Goal: Task Accomplishment & Management: Manage account settings

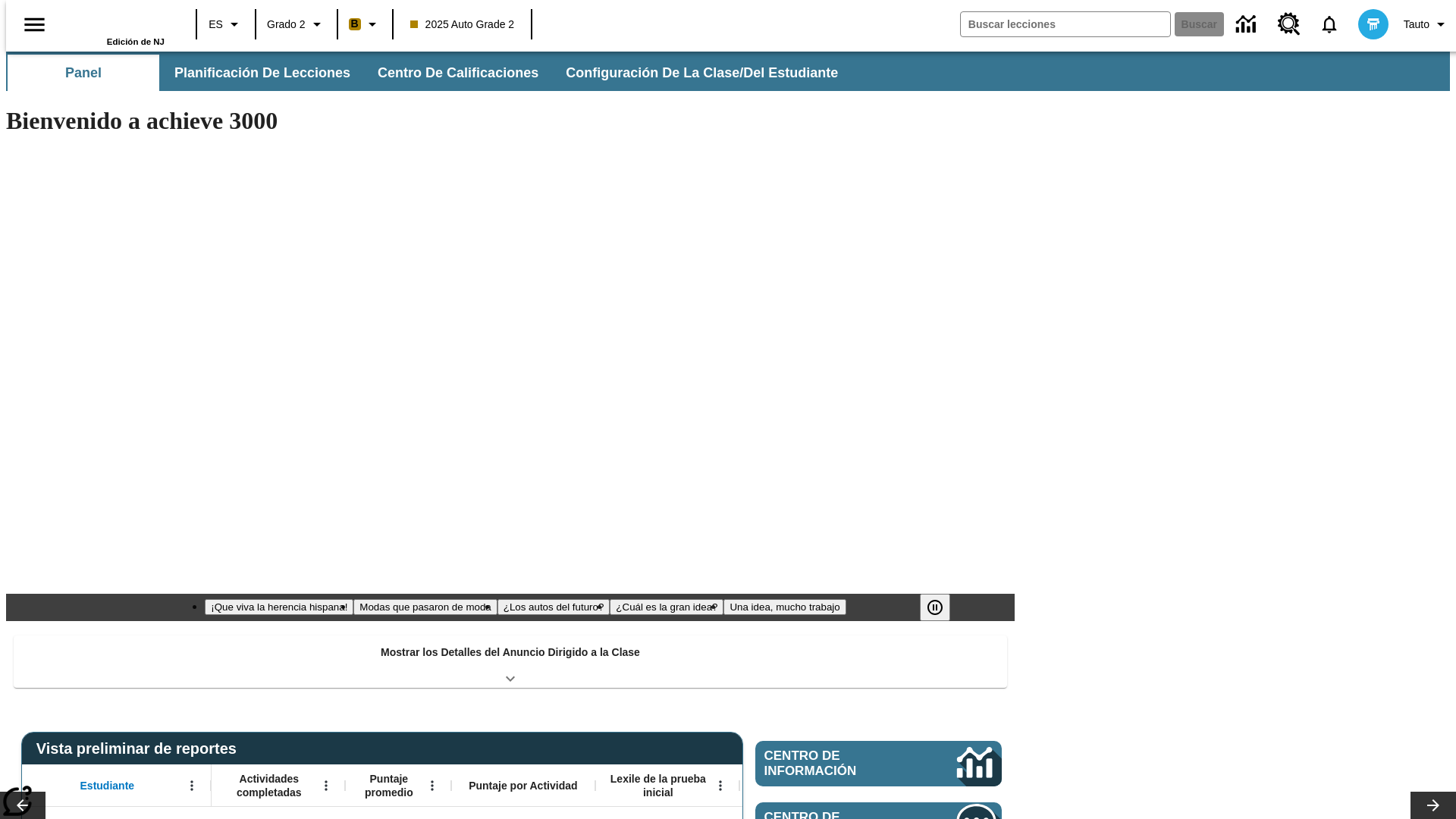
type input "-1"
click at [686, 73] on span "Configuración de la clase/del estudiante" at bounding box center [702, 73] width 272 height 18
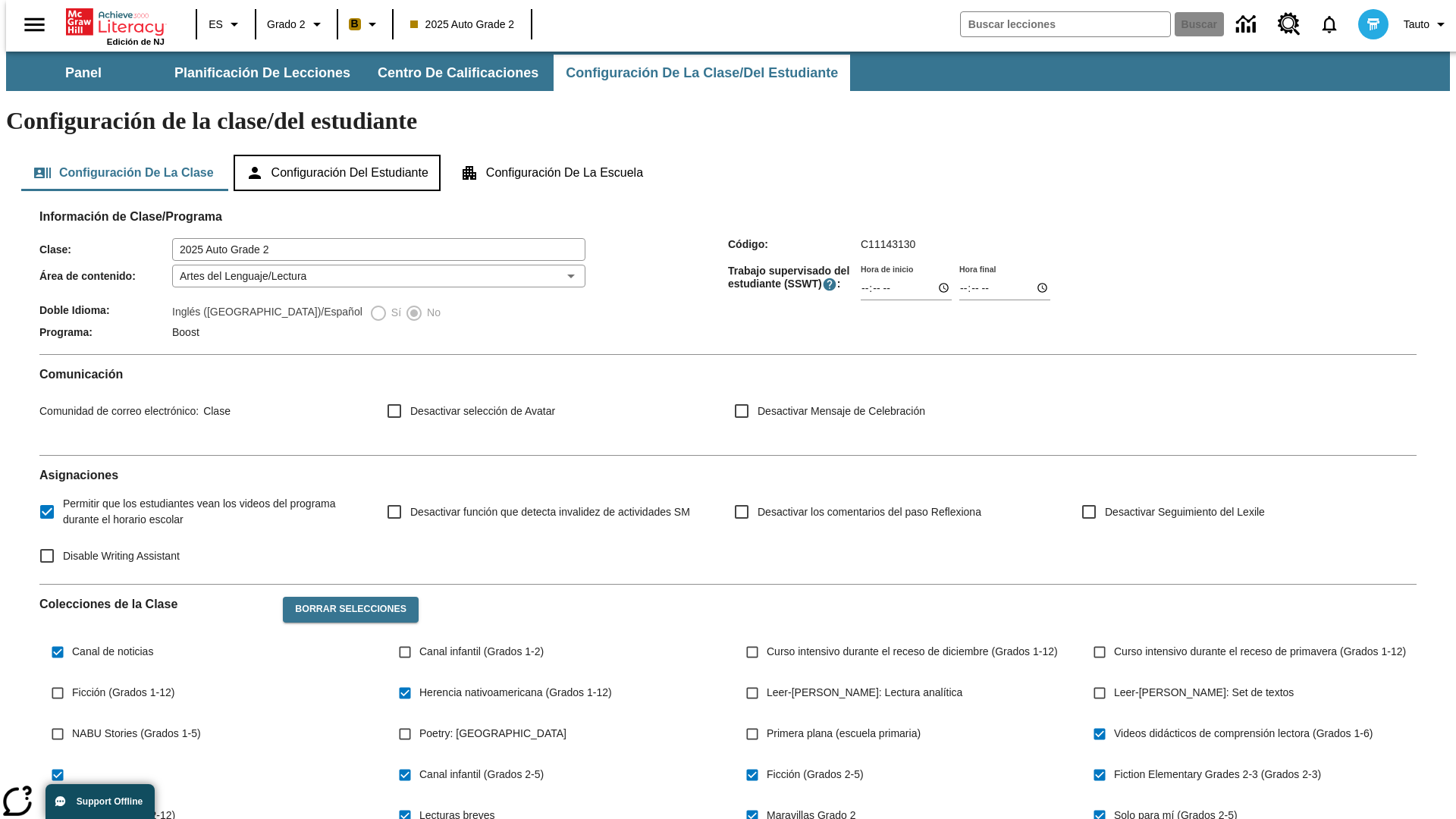
click at [338, 155] on button "Configuración del estudiante" at bounding box center [336, 173] width 207 height 36
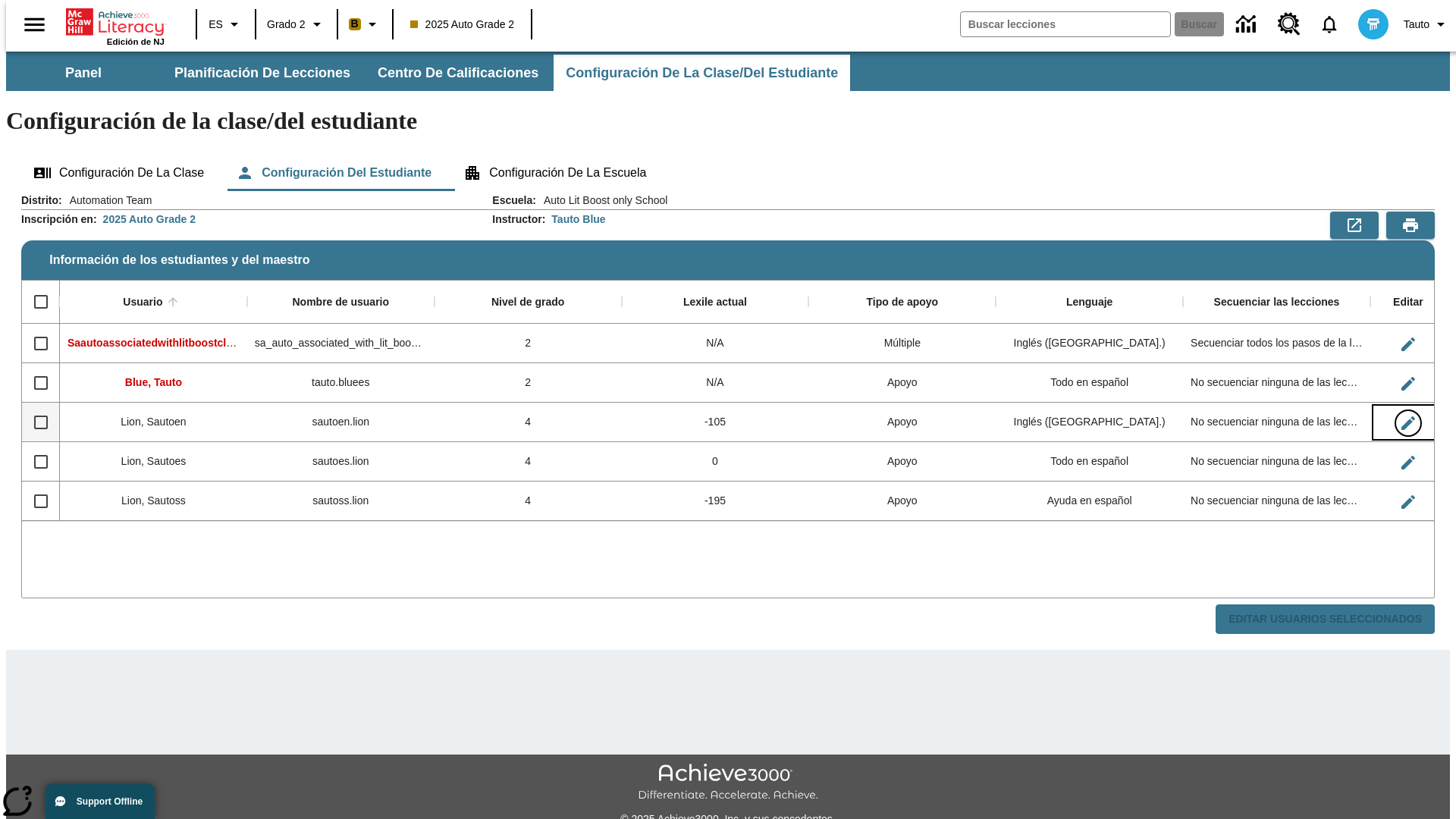
click at [1401, 417] on icon "Editar Usuario" at bounding box center [1407, 423] width 13 height 13
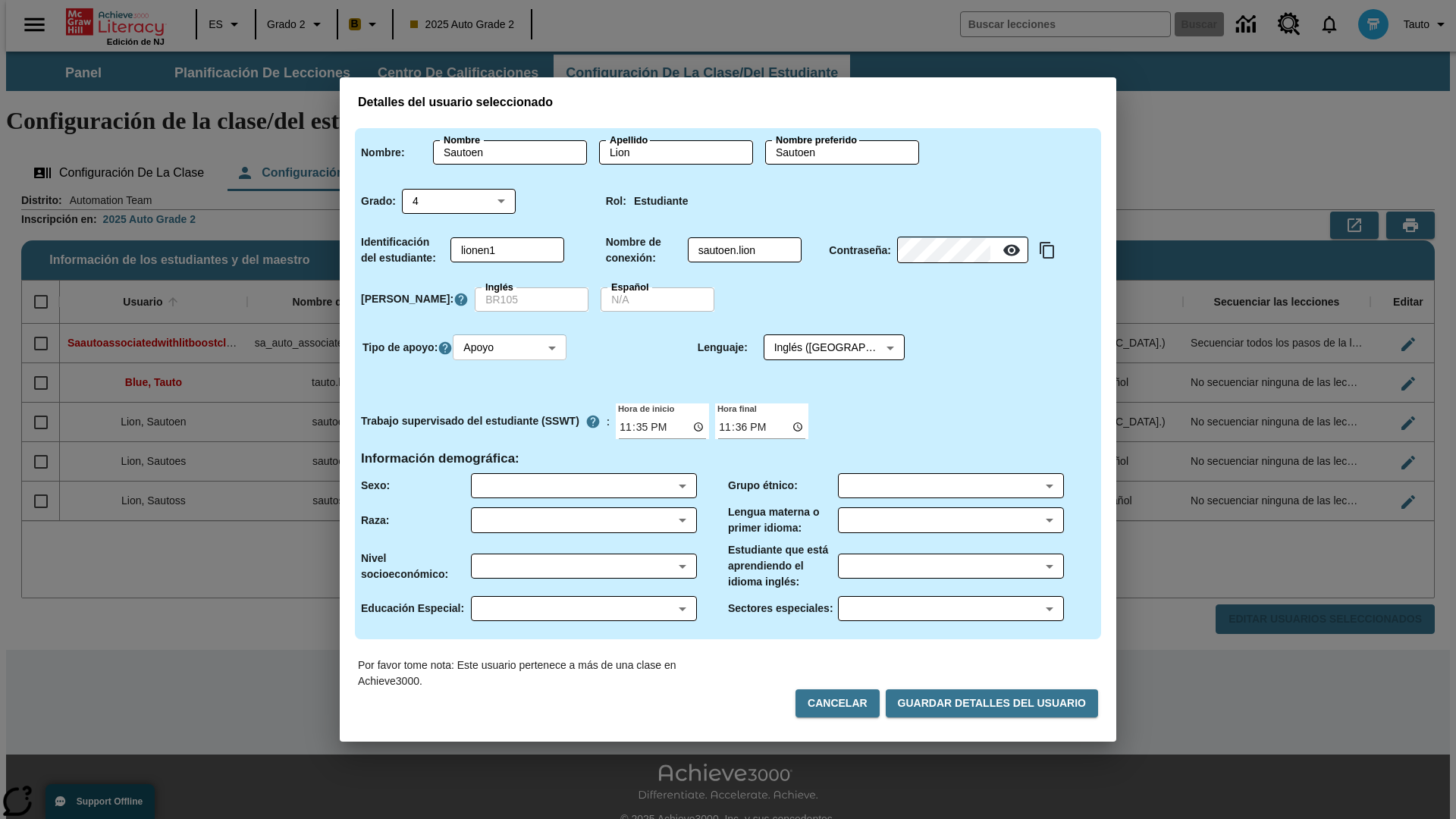
click at [512, 347] on body "Saltar al contenido principal Edición de NJ ES Grado 2 B 2025 Auto Grade 2 Busc…" at bounding box center [728, 452] width 1444 height 801
click at [512, 403] on li "Apoyo" at bounding box center [512, 404] width 114 height 25
click at [820, 347] on body "Saltar al contenido principal Edición de NJ ES Grado 2 B 2025 Auto Grade 2 Busc…" at bounding box center [728, 452] width 1444 height 801
click at [512, 347] on body "Saltar al contenido principal Edición de NJ ES Grado 2 B 2025 Auto Grade 2 Busc…" at bounding box center [728, 452] width 1444 height 801
click at [512, 428] on li "Enriquecimiento" at bounding box center [512, 429] width 114 height 25
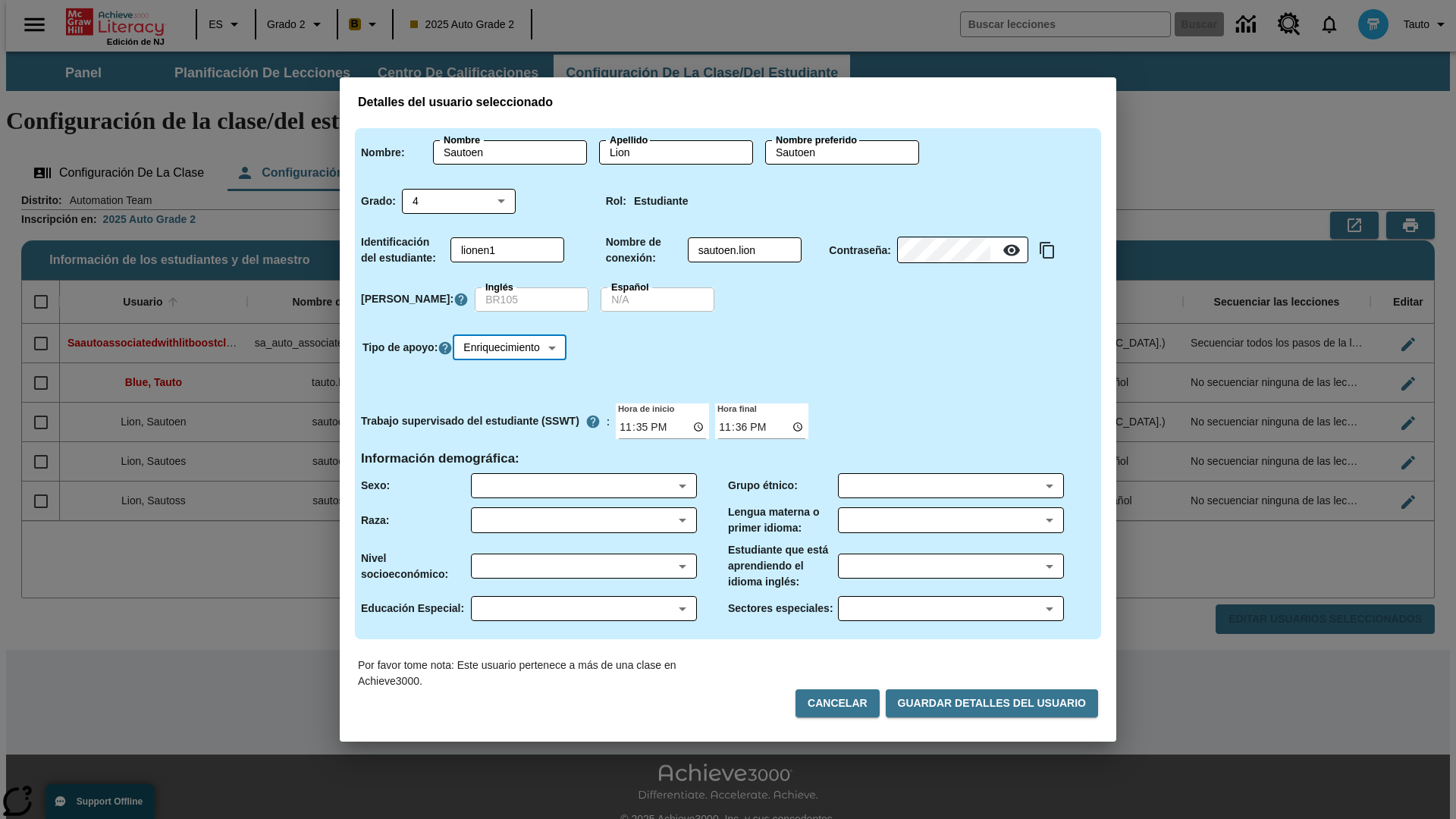
click at [514, 347] on body "Saltar al contenido principal Edición de NJ ES Grado 2 B 2025 Auto Grade 2 Busc…" at bounding box center [728, 452] width 1444 height 801
click at [514, 378] on li "Estándar" at bounding box center [514, 378] width 119 height 25
click at [512, 347] on body "Saltar al contenido principal Edición de NJ ES Grado 2 B 2025 Auto Grade 2 Busc…" at bounding box center [728, 452] width 1444 height 801
click at [512, 453] on li "Múltiple" at bounding box center [512, 454] width 114 height 25
type input "M"
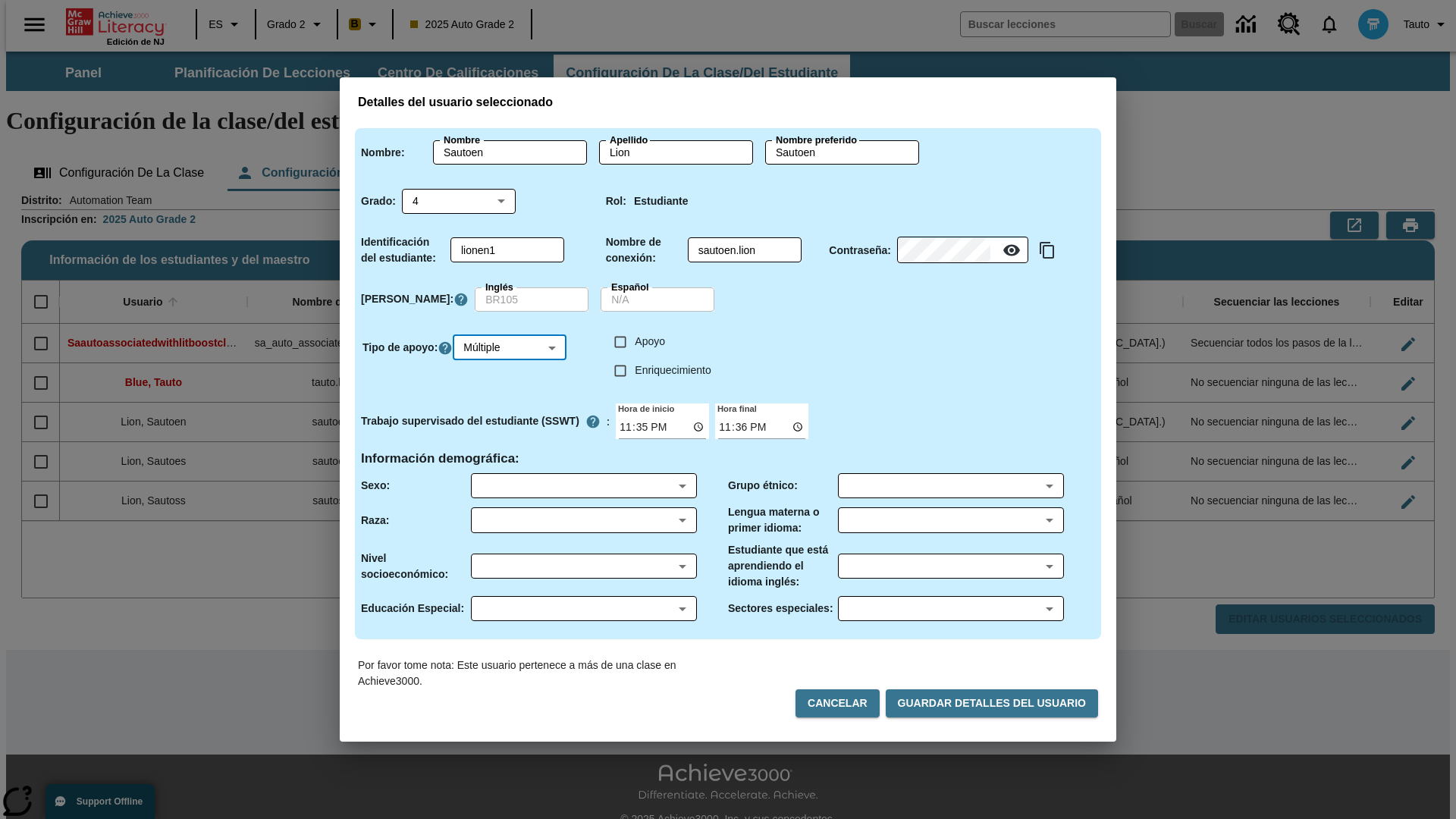
click at [620, 370] on input "Enriquecimiento" at bounding box center [620, 370] width 28 height 28
checkbox input "true"
click at [620, 341] on input "Apoyo" at bounding box center [620, 342] width 28 height 28
checkbox input "true"
click at [820, 347] on body "Saltar al contenido principal Edición de NJ ES Grado 2 B 2025 Auto Grade 2 Busc…" at bounding box center [728, 452] width 1444 height 801
